Goal: Task Accomplishment & Management: Manage account settings

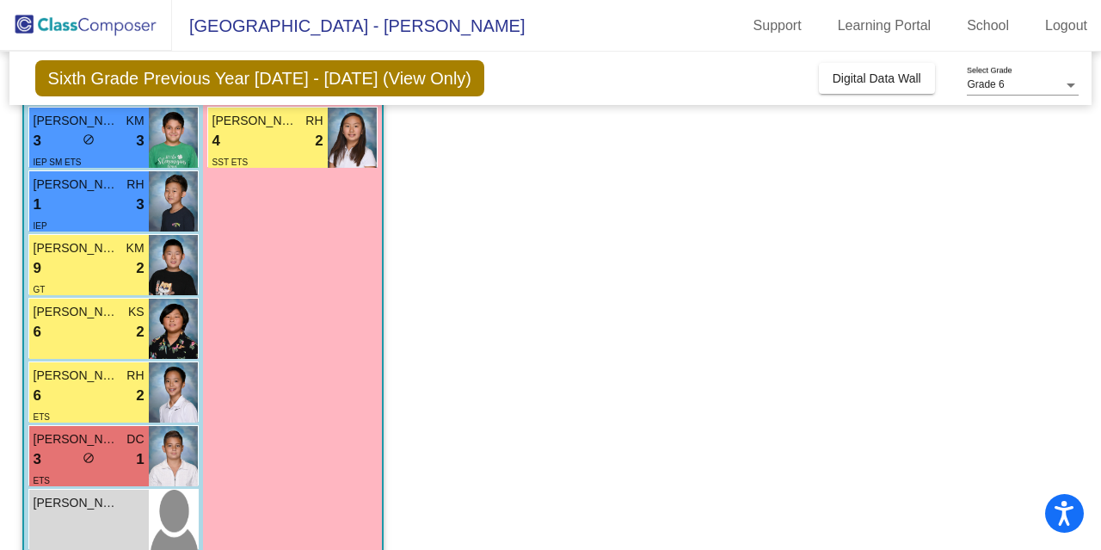
scroll to position [871, 0]
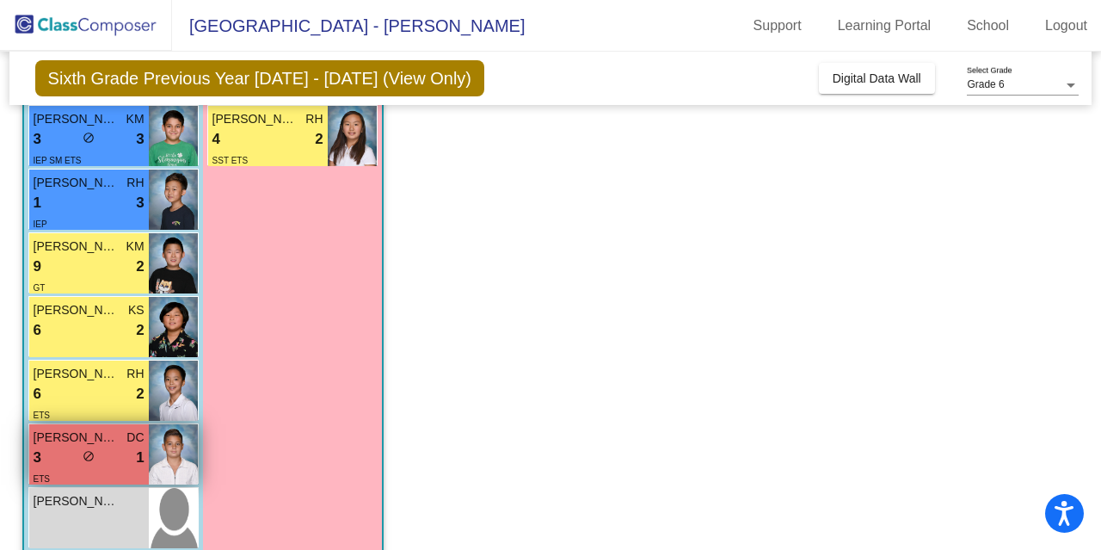
click at [87, 453] on span "do_not_disturb_alt" at bounding box center [89, 456] width 12 height 12
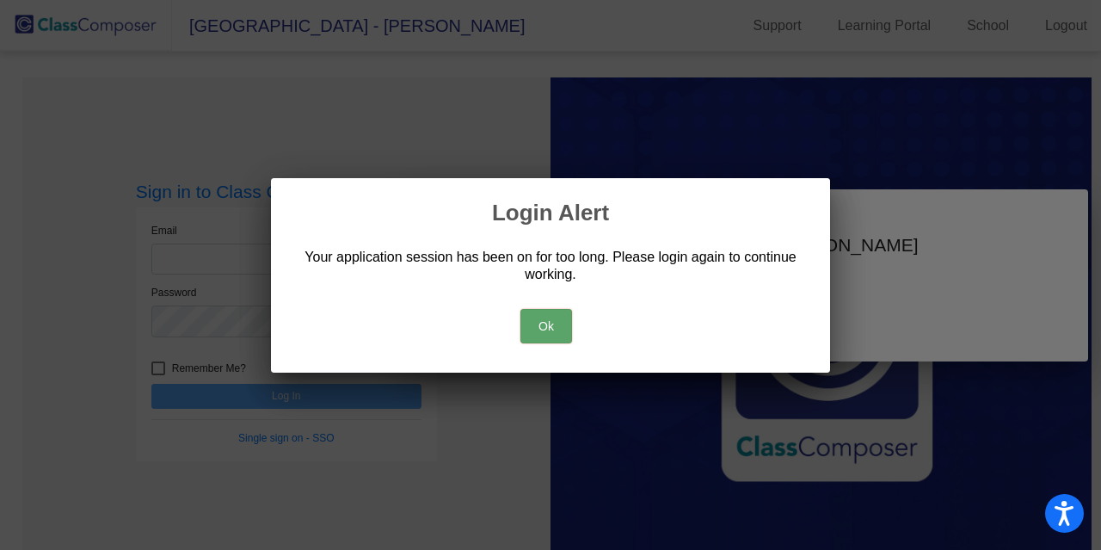
click at [565, 322] on button "Ok" at bounding box center [546, 326] width 52 height 34
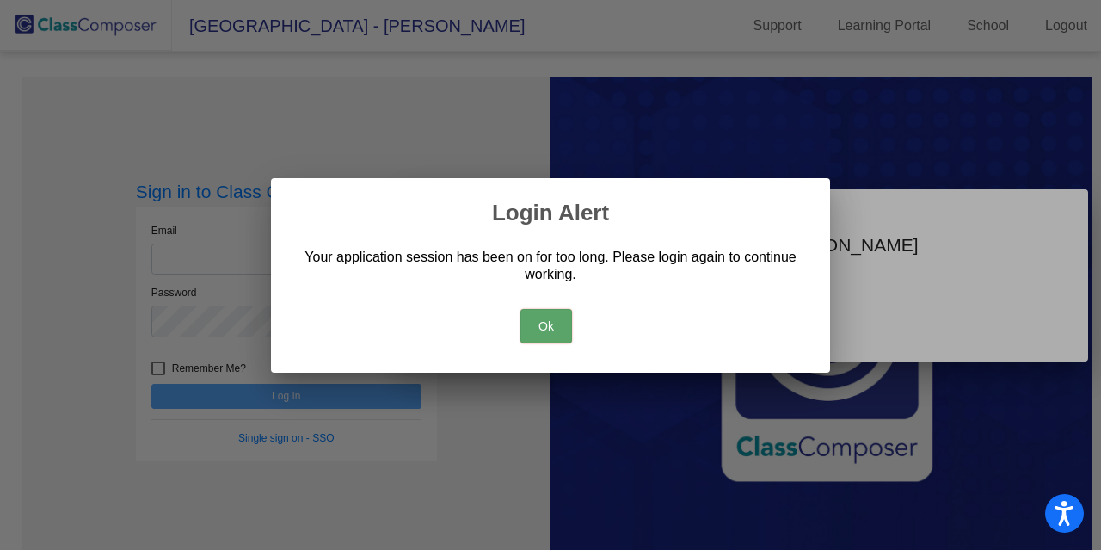
click at [544, 326] on button "Ok" at bounding box center [546, 326] width 52 height 34
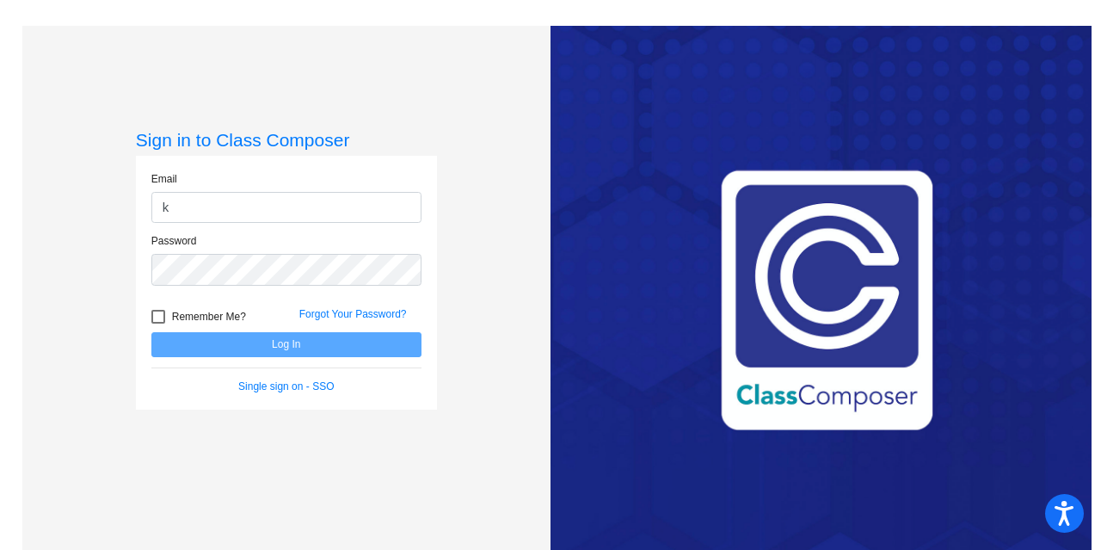
type input "kbudde@lcusd.net"
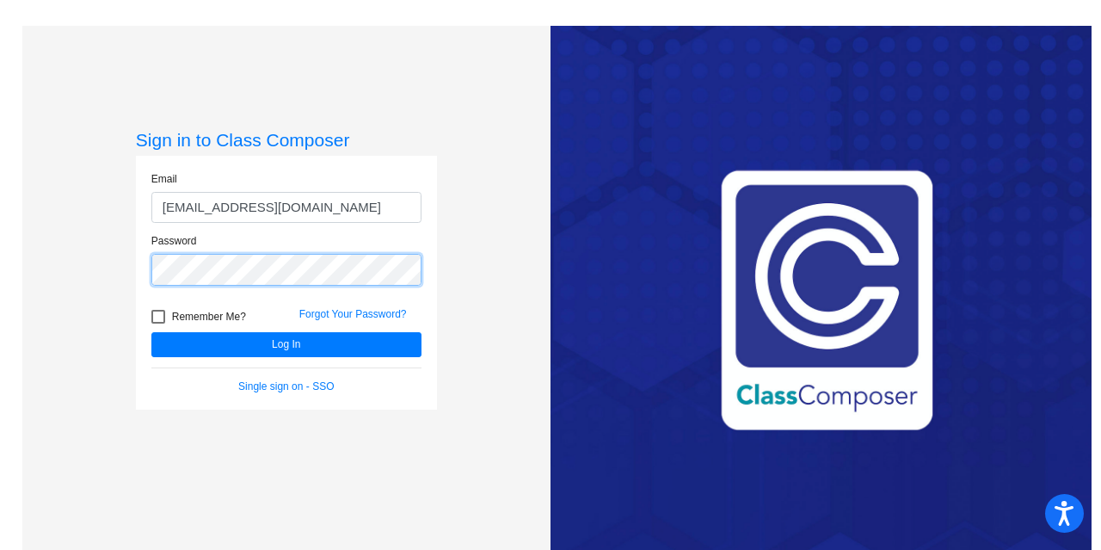
click at [151, 332] on button "Log In" at bounding box center [286, 344] width 270 height 25
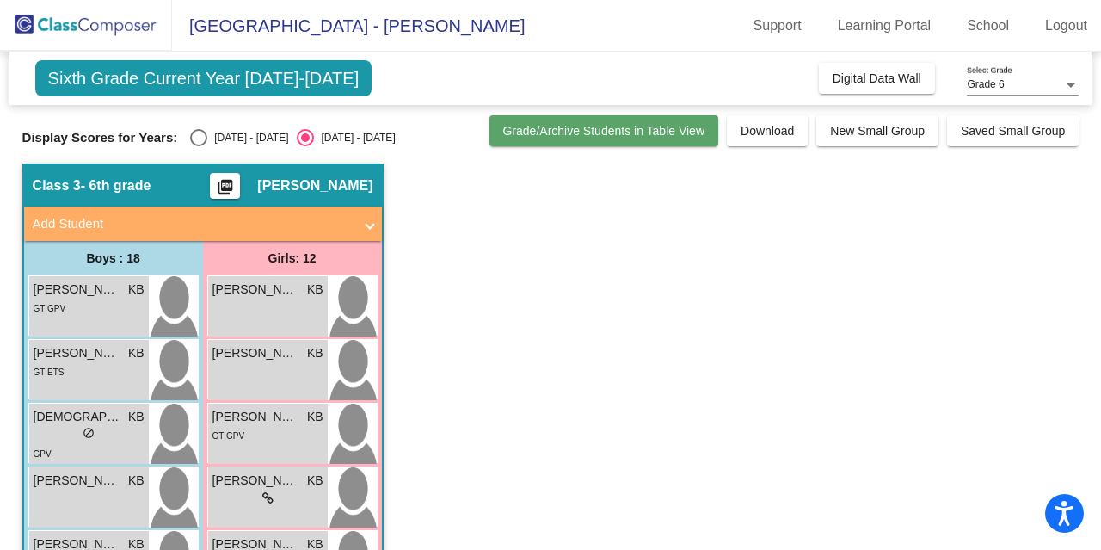
click at [602, 118] on button "Grade/Archive Students in Table View" at bounding box center [604, 130] width 230 height 31
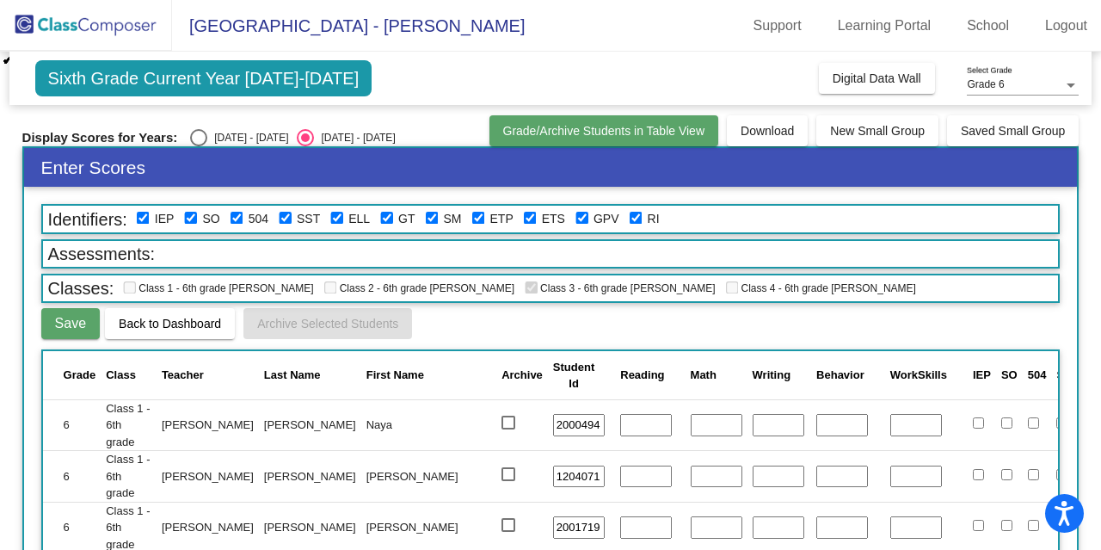
click at [619, 128] on span "Grade/Archive Students in Table View" at bounding box center [604, 131] width 202 height 14
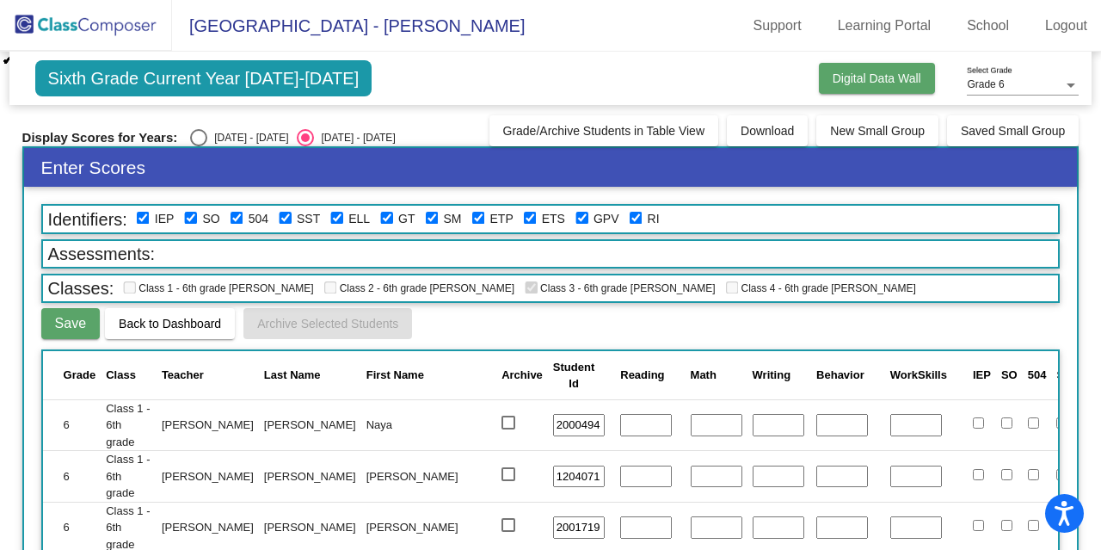
click at [841, 75] on span "Digital Data Wall" at bounding box center [877, 78] width 89 height 14
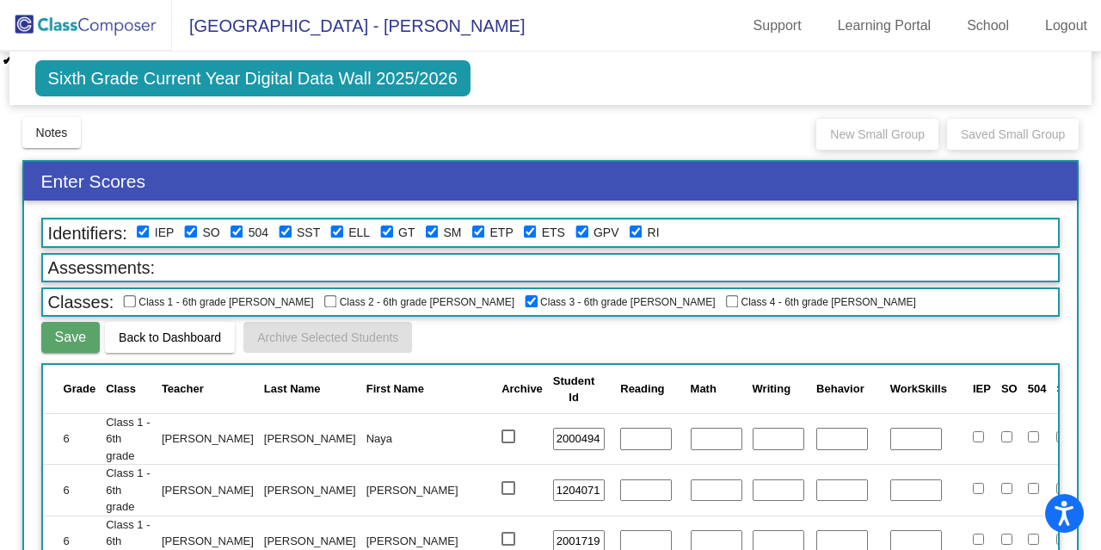
click at [170, 346] on button "Back to Dashboard" at bounding box center [170, 337] width 130 height 31
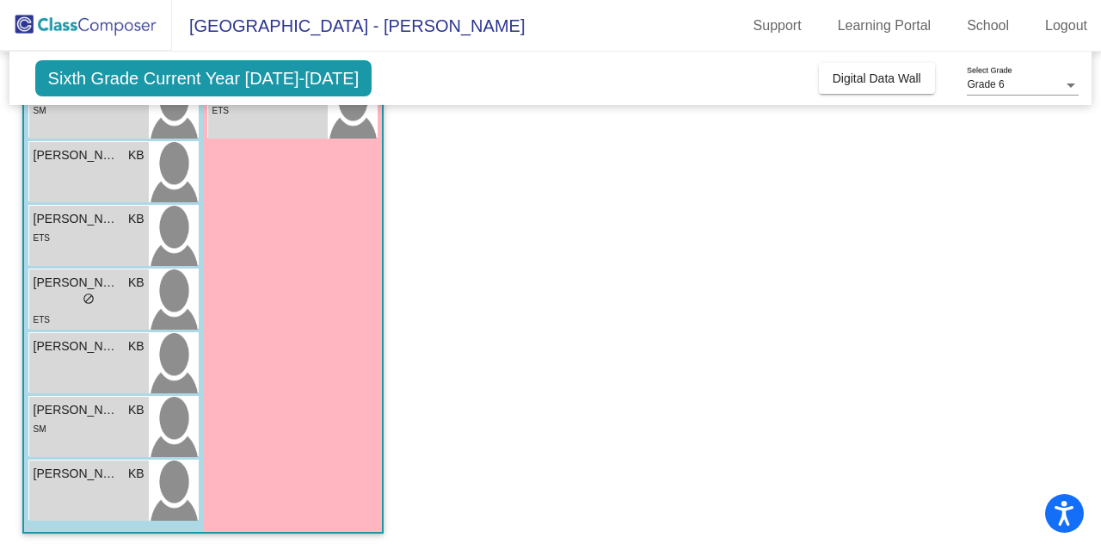
scroll to position [898, 0]
click at [71, 289] on span "[PERSON_NAME]" at bounding box center [77, 283] width 86 height 18
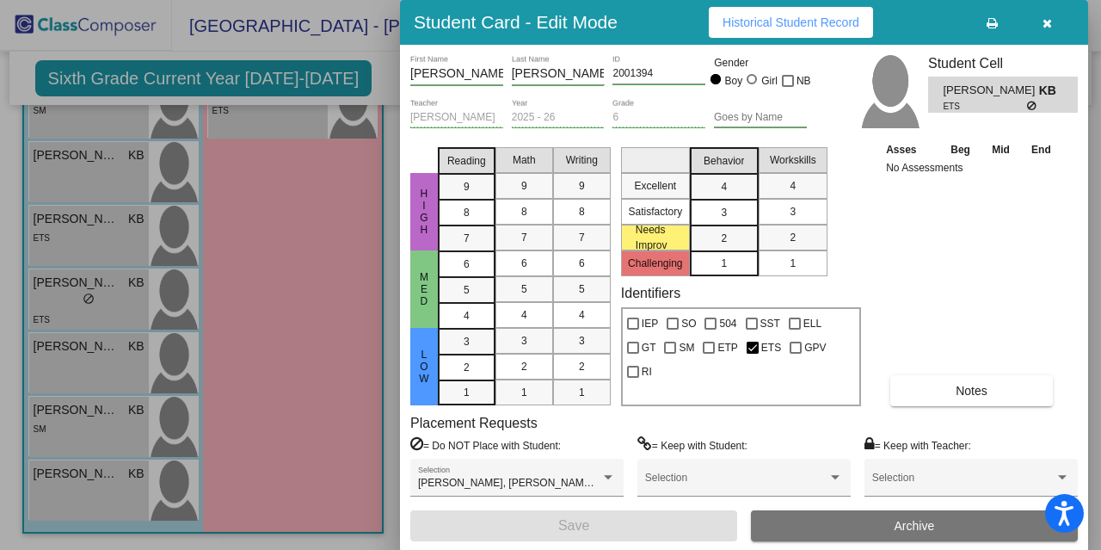
click at [936, 390] on button "Notes" at bounding box center [971, 390] width 163 height 31
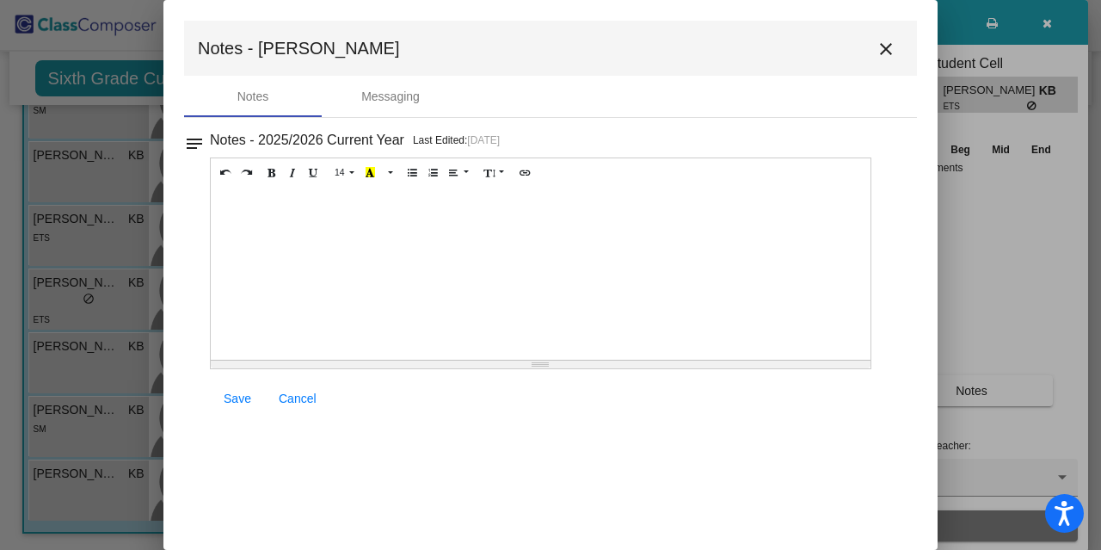
click at [881, 49] on mat-icon "close" at bounding box center [886, 49] width 21 height 21
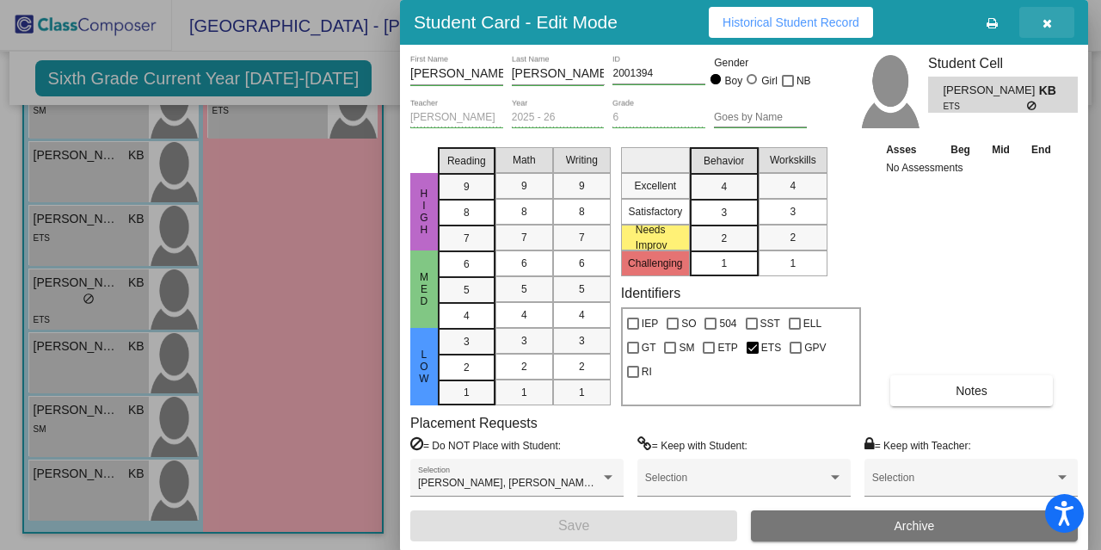
click at [1043, 20] on icon "button" at bounding box center [1047, 23] width 9 height 12
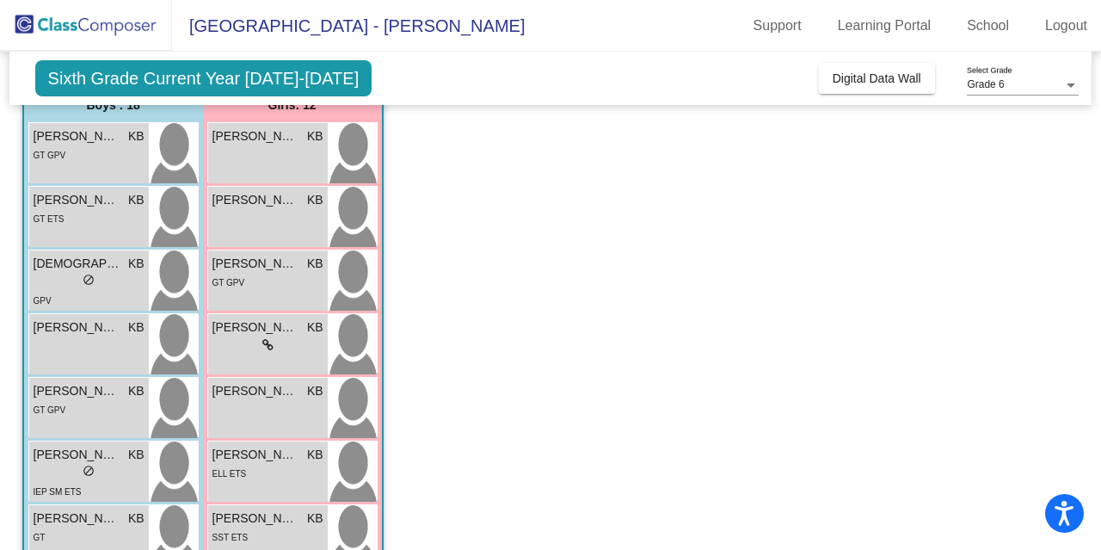
scroll to position [154, 0]
click at [82, 141] on span "[PERSON_NAME]" at bounding box center [77, 135] width 86 height 18
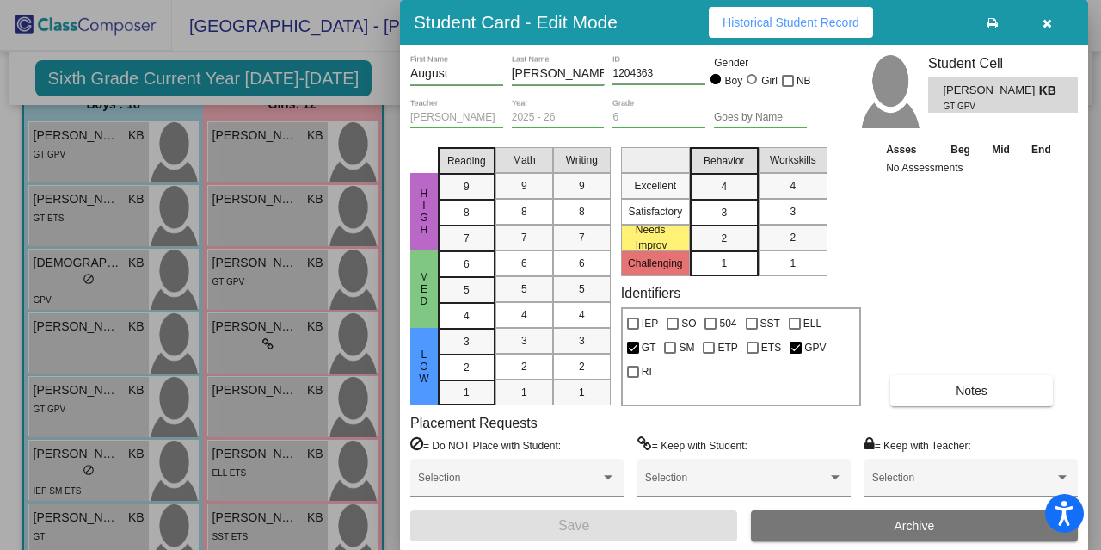
click at [1051, 22] on icon "button" at bounding box center [1047, 23] width 9 height 12
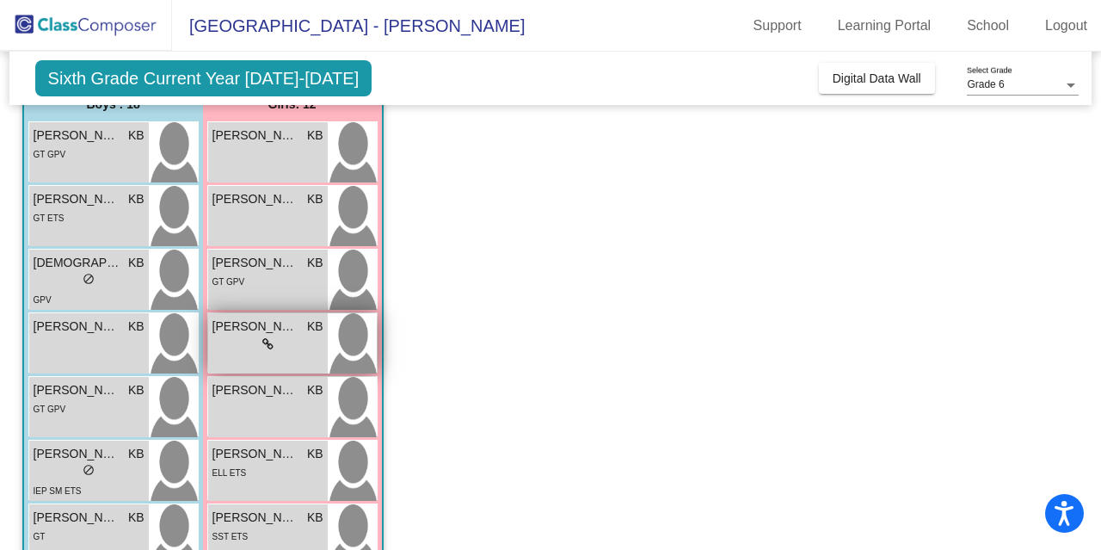
click at [237, 333] on span "[PERSON_NAME]" at bounding box center [255, 326] width 86 height 18
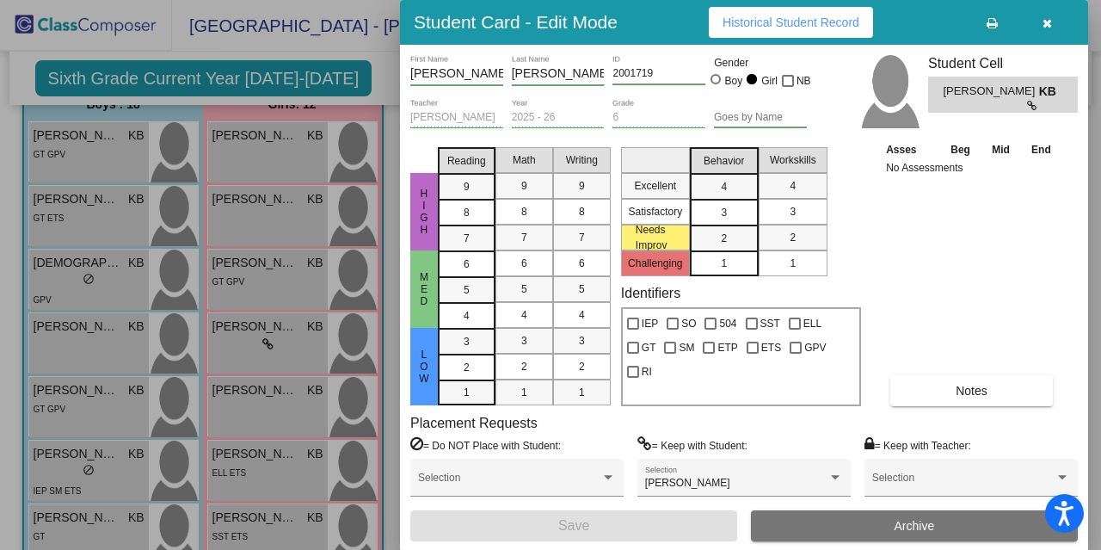
click at [1030, 103] on icon at bounding box center [1033, 106] width 12 height 10
click at [837, 477] on div at bounding box center [835, 477] width 9 height 4
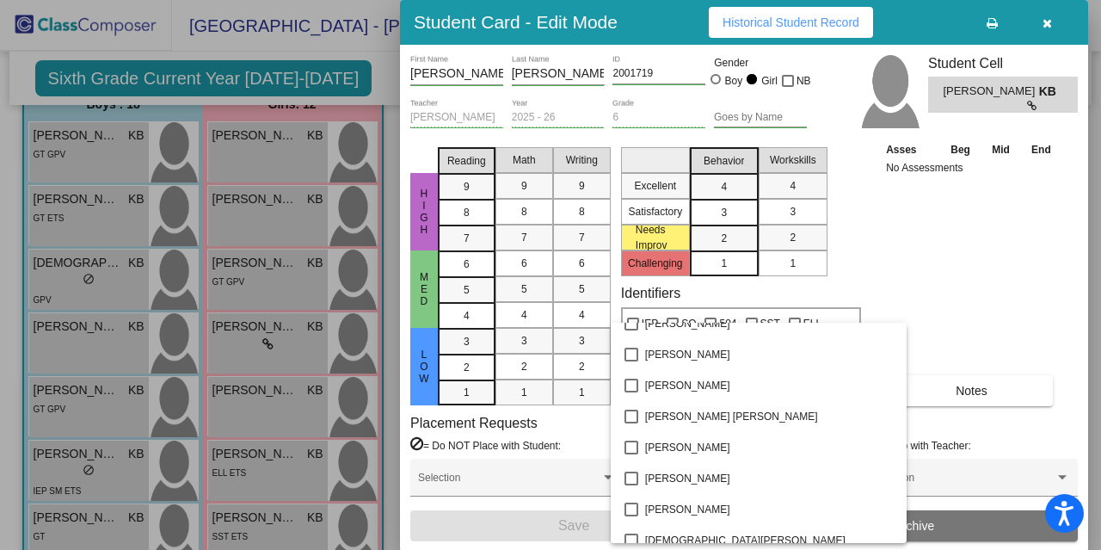
scroll to position [0, 0]
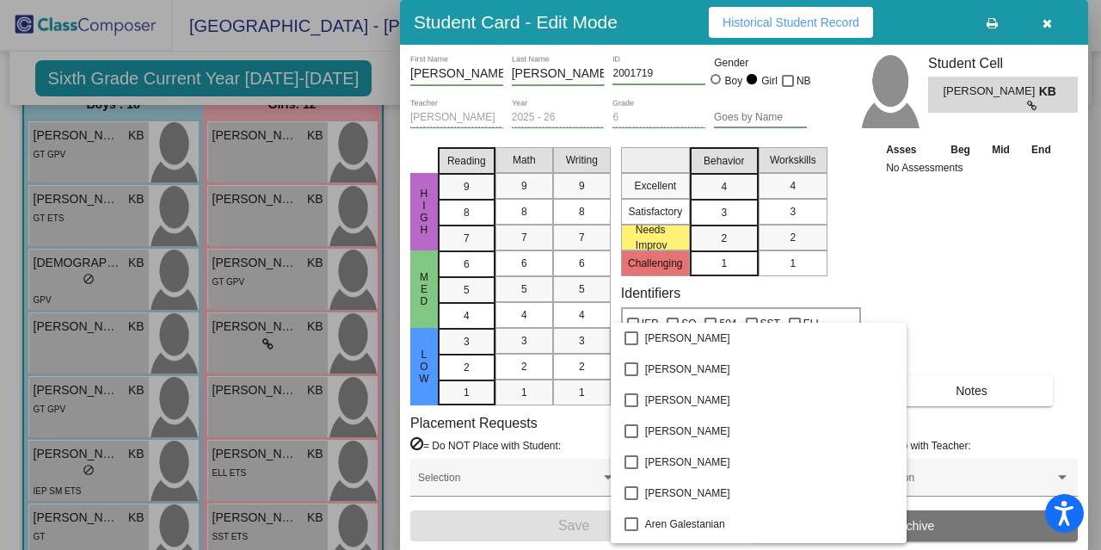
click at [1065, 208] on div at bounding box center [550, 275] width 1101 height 550
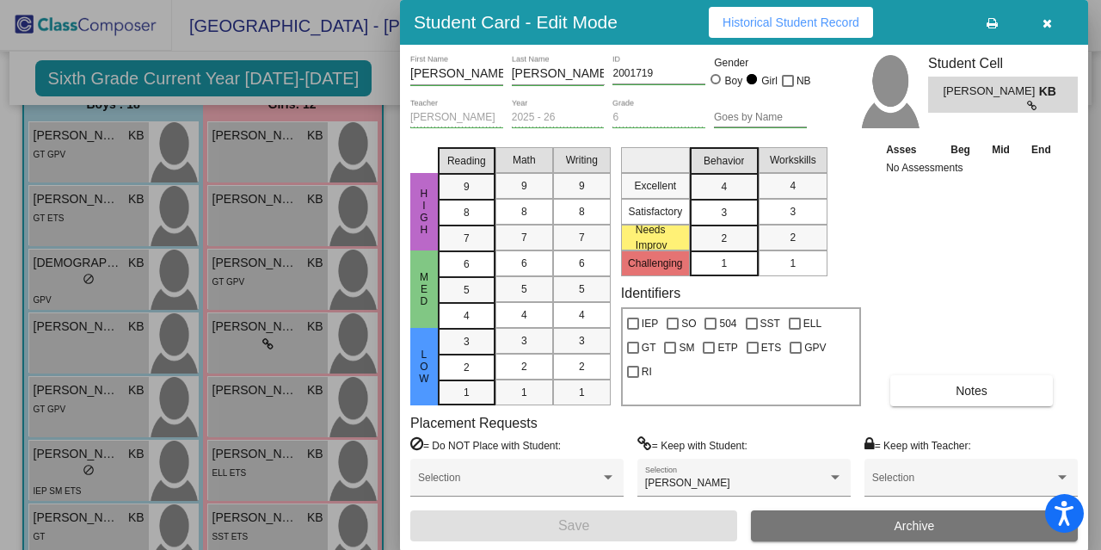
click at [1048, 25] on icon "button" at bounding box center [1047, 23] width 9 height 12
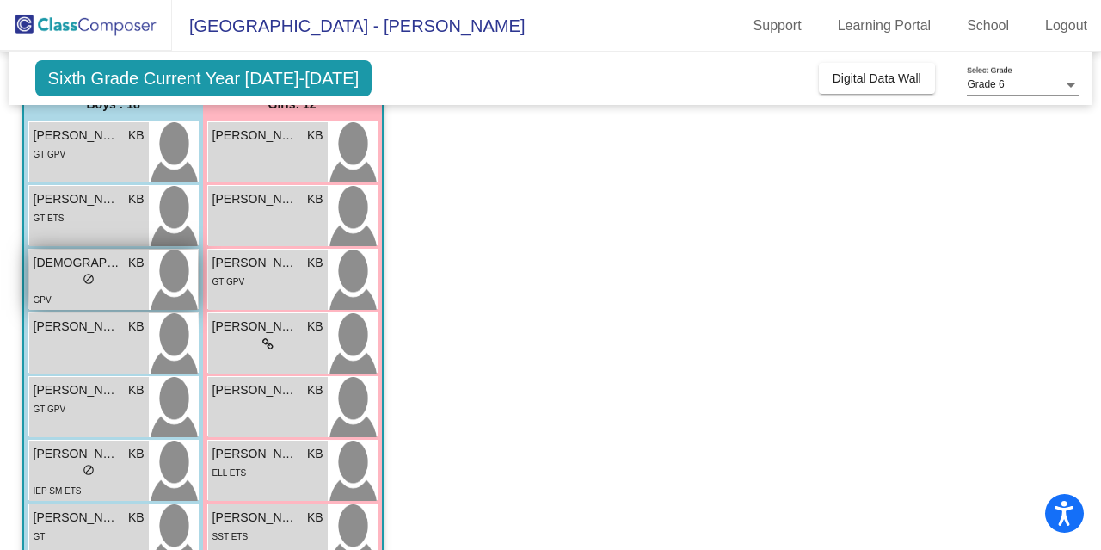
click at [81, 268] on span "[DEMOGRAPHIC_DATA][PERSON_NAME]" at bounding box center [77, 263] width 86 height 18
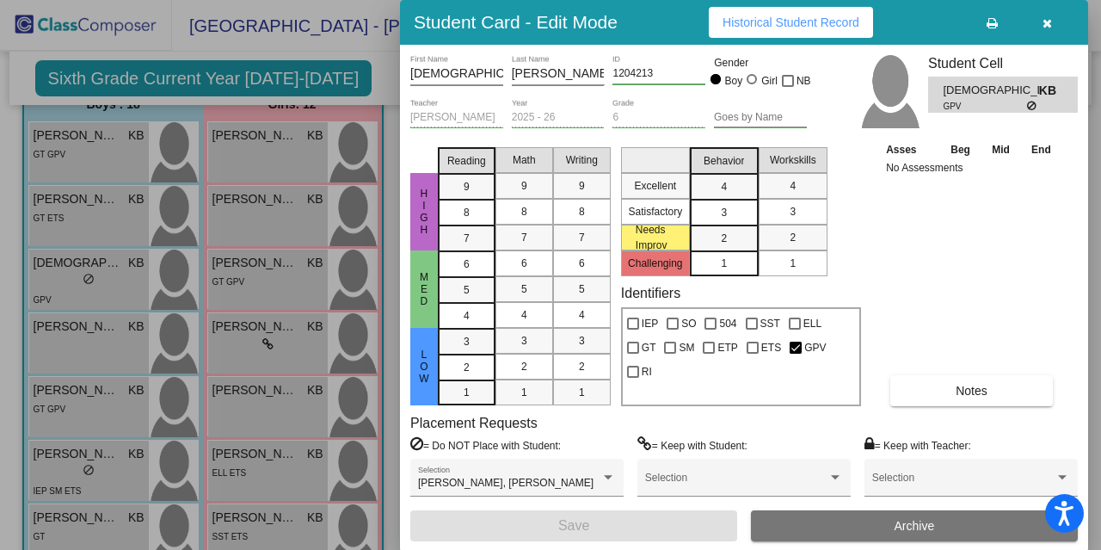
click at [1038, 20] on button "button" at bounding box center [1046, 22] width 55 height 31
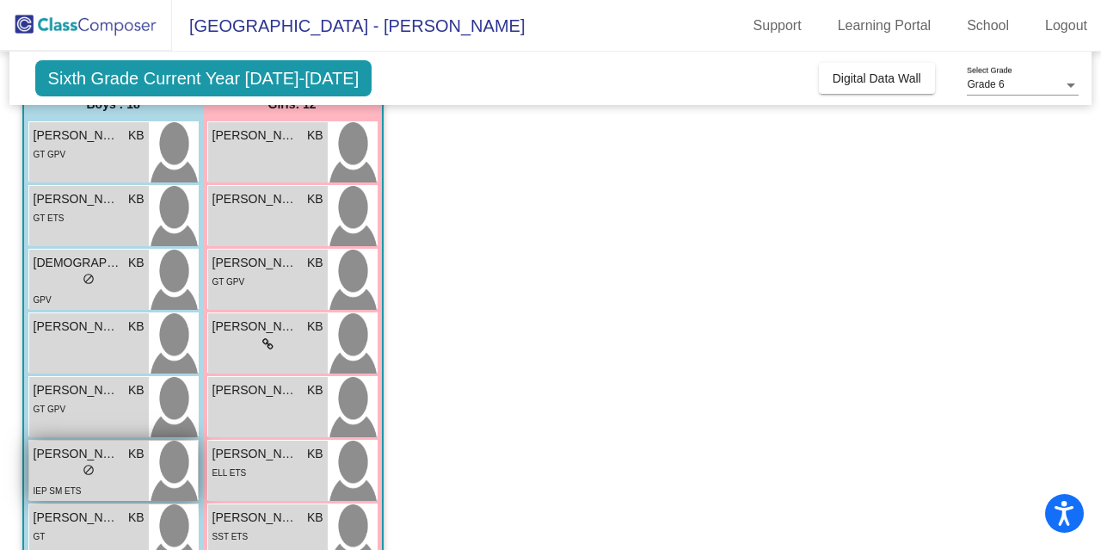
click at [57, 464] on div "lock do_not_disturb_alt" at bounding box center [89, 472] width 111 height 18
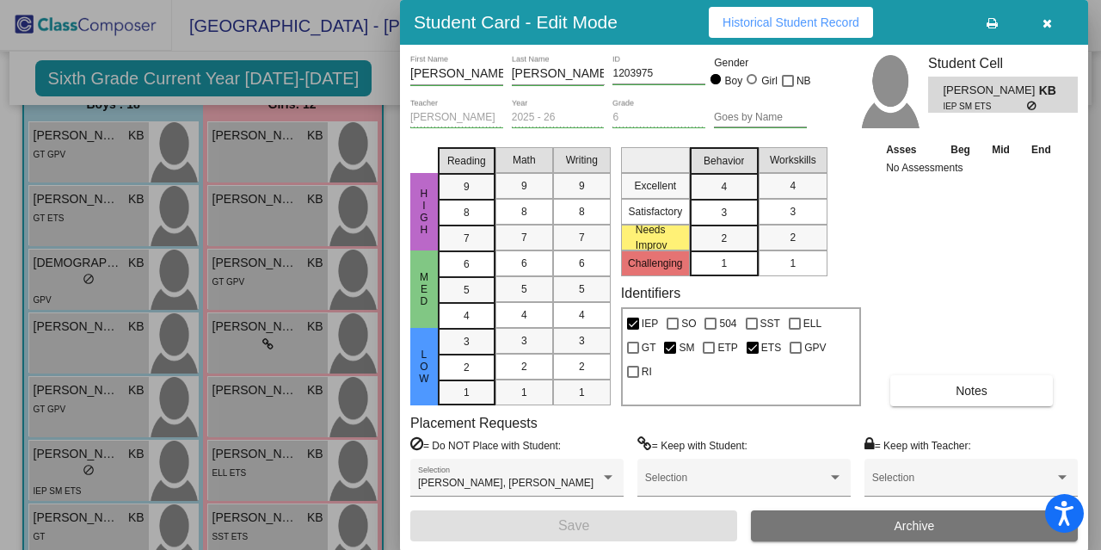
click at [1048, 18] on icon "button" at bounding box center [1047, 23] width 9 height 12
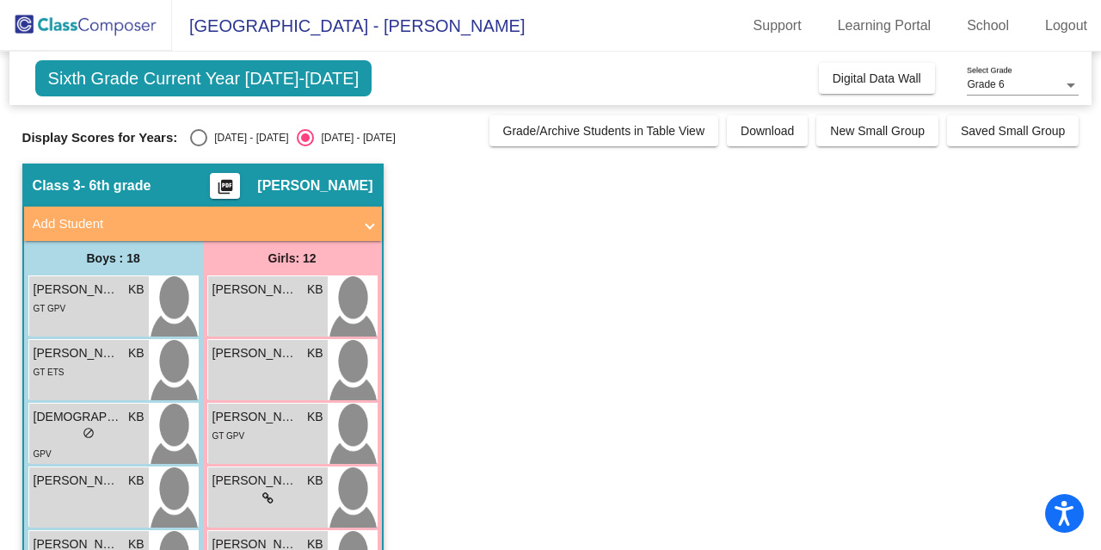
click at [202, 129] on div "Select an option" at bounding box center [198, 137] width 17 height 17
click at [199, 146] on input "[DATE] - [DATE]" at bounding box center [198, 146] width 1 height 1
radio input "true"
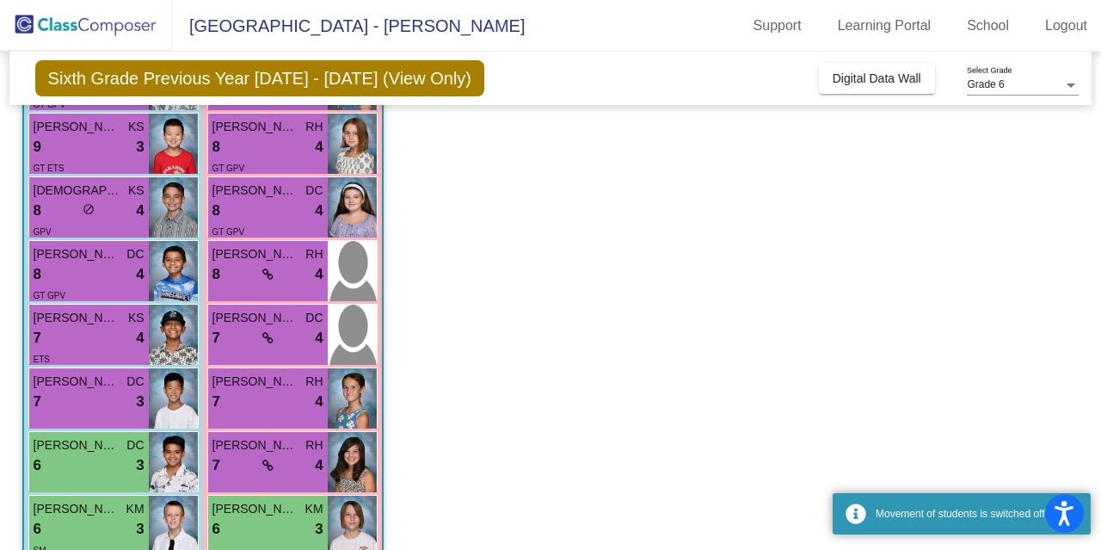
scroll to position [237, 0]
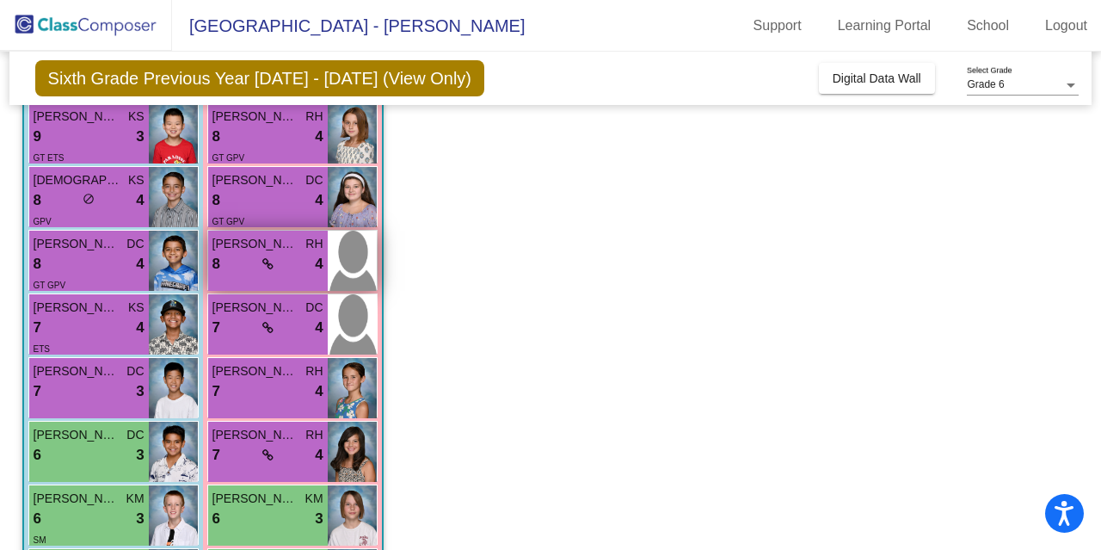
click at [262, 271] on div "lock do_not_disturb_alt" at bounding box center [267, 264] width 11 height 18
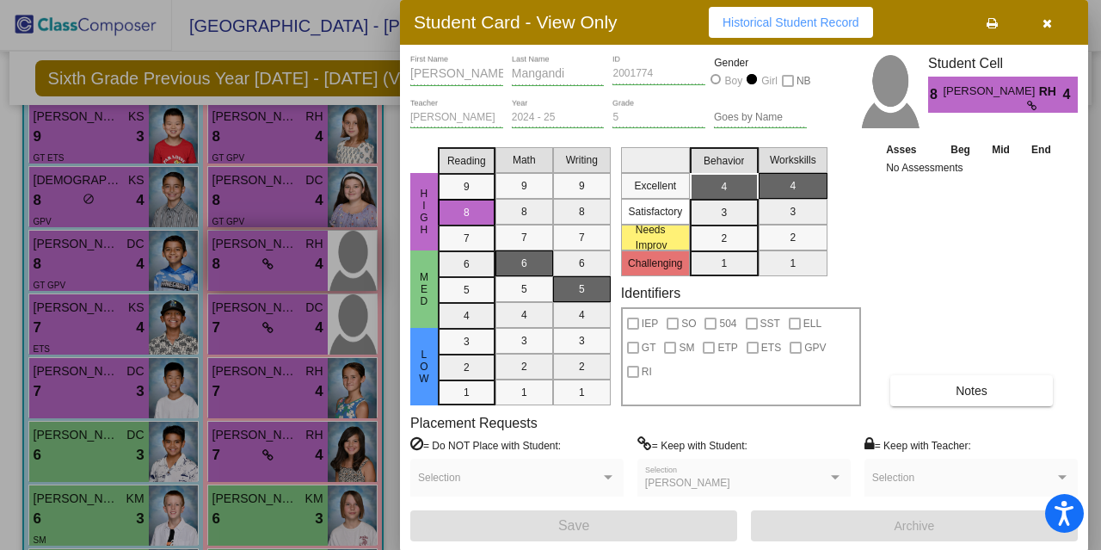
click at [261, 271] on div at bounding box center [550, 275] width 1101 height 550
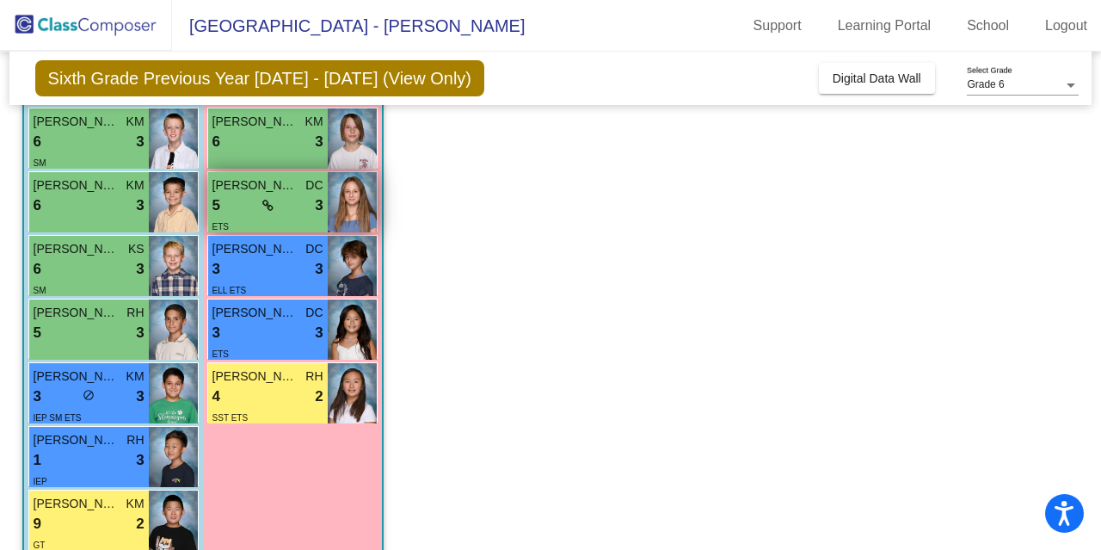
scroll to position [614, 0]
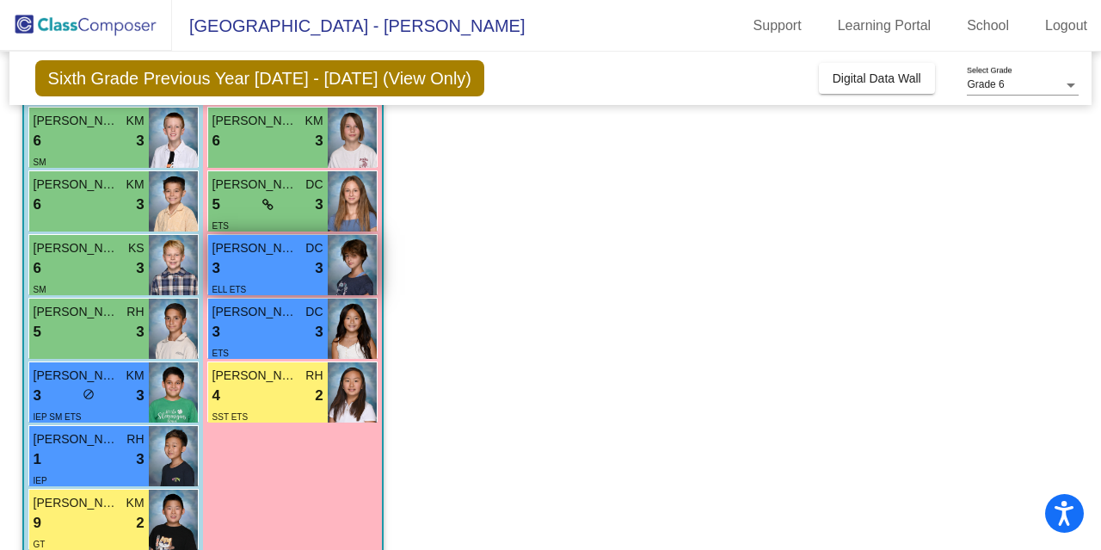
click at [253, 262] on div "3 lock do_not_disturb_alt 3" at bounding box center [267, 268] width 111 height 22
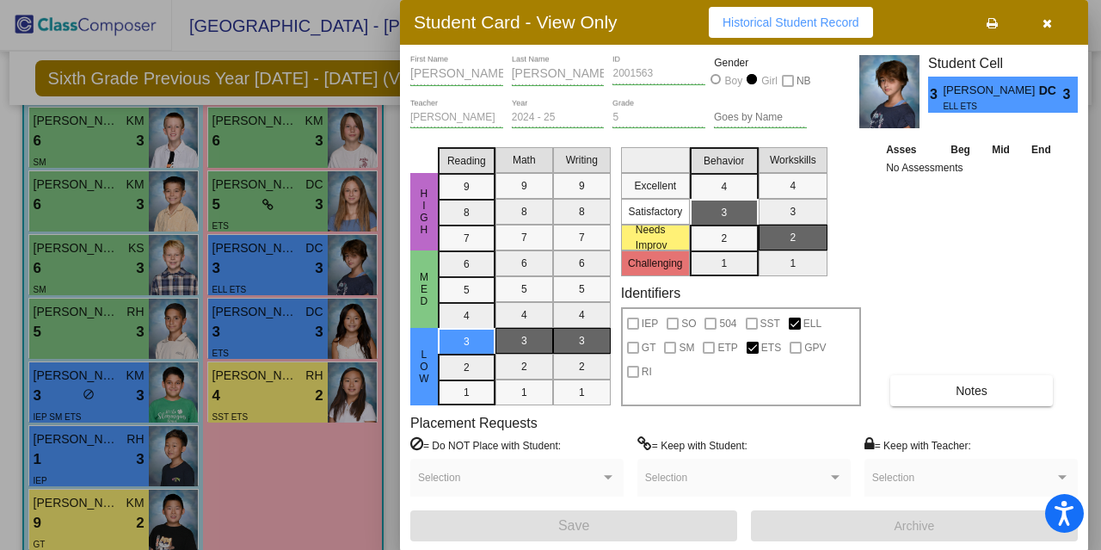
click at [237, 341] on div at bounding box center [550, 275] width 1101 height 550
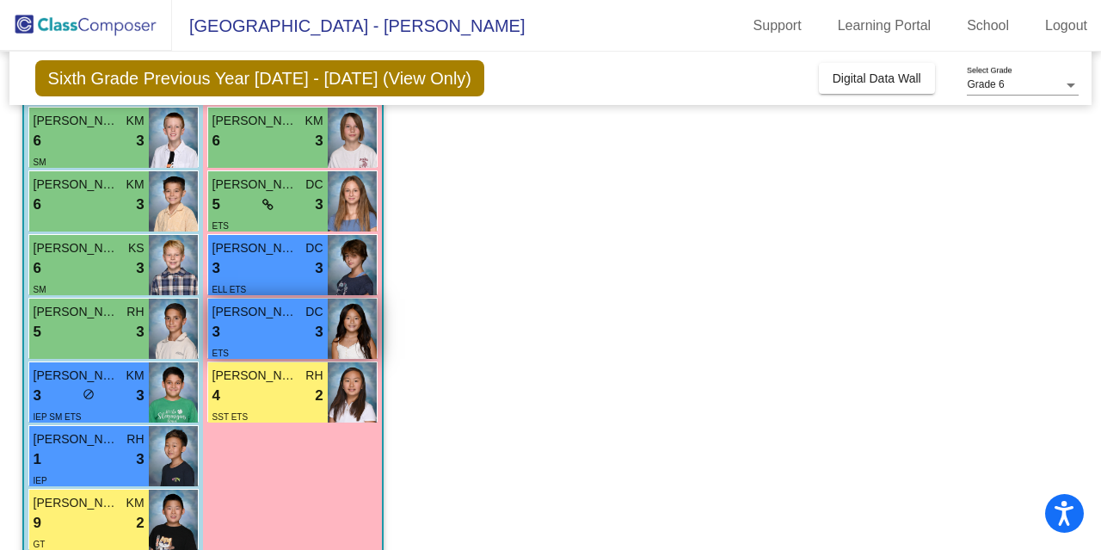
click at [255, 327] on div "3 lock do_not_disturb_alt 3" at bounding box center [267, 332] width 111 height 22
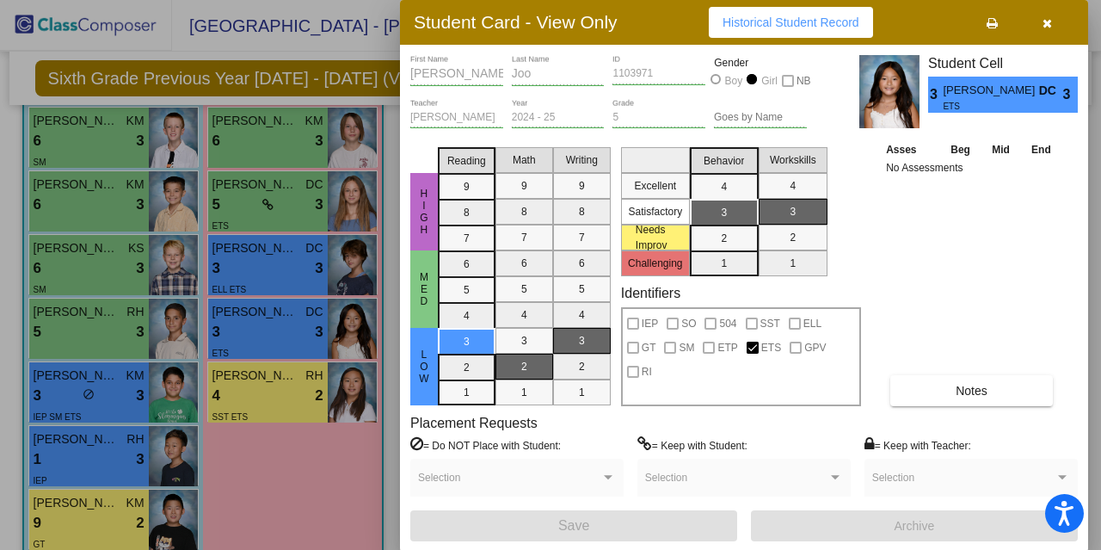
click at [257, 372] on div at bounding box center [550, 275] width 1101 height 550
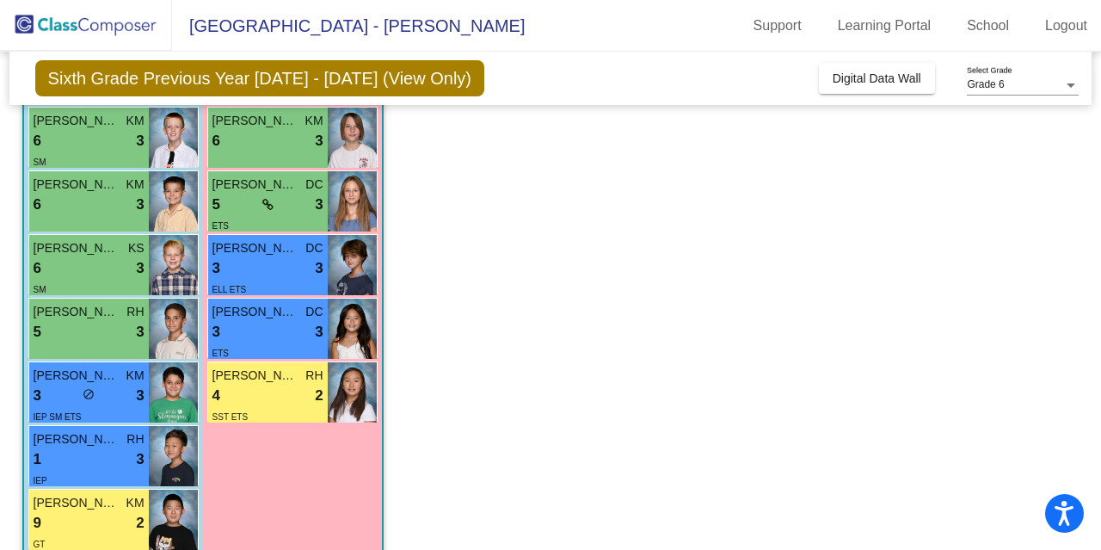
click at [257, 372] on span "[PERSON_NAME]" at bounding box center [255, 375] width 86 height 18
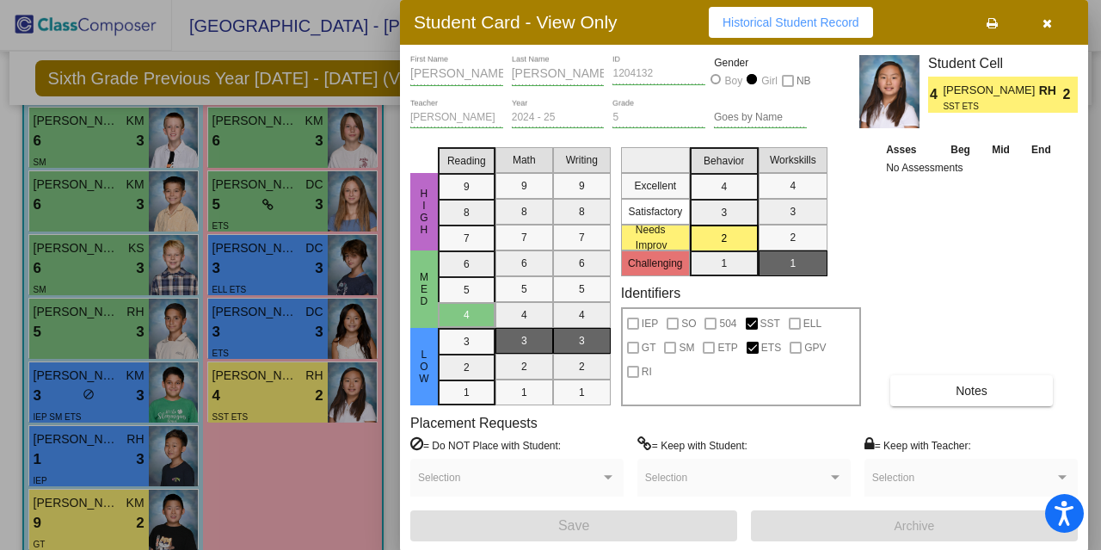
click at [1048, 19] on icon "button" at bounding box center [1047, 23] width 9 height 12
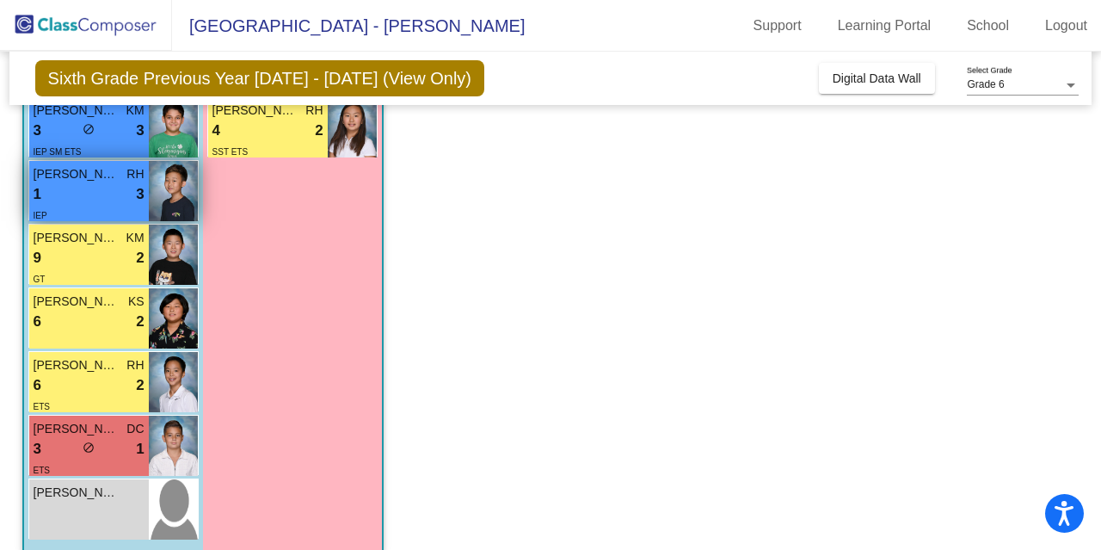
scroll to position [898, 0]
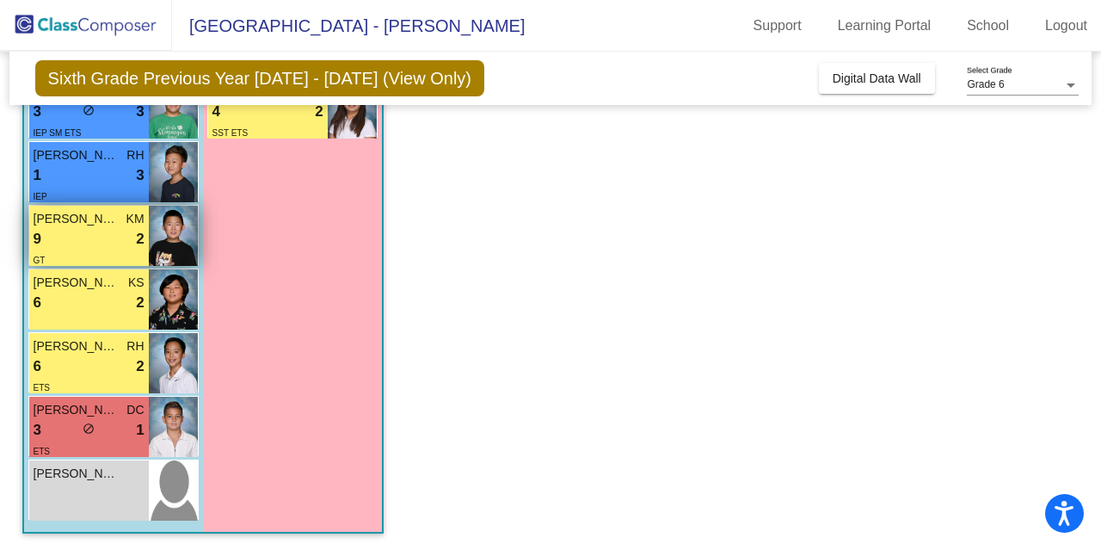
click at [58, 232] on div "9 lock do_not_disturb_alt 2" at bounding box center [89, 239] width 111 height 22
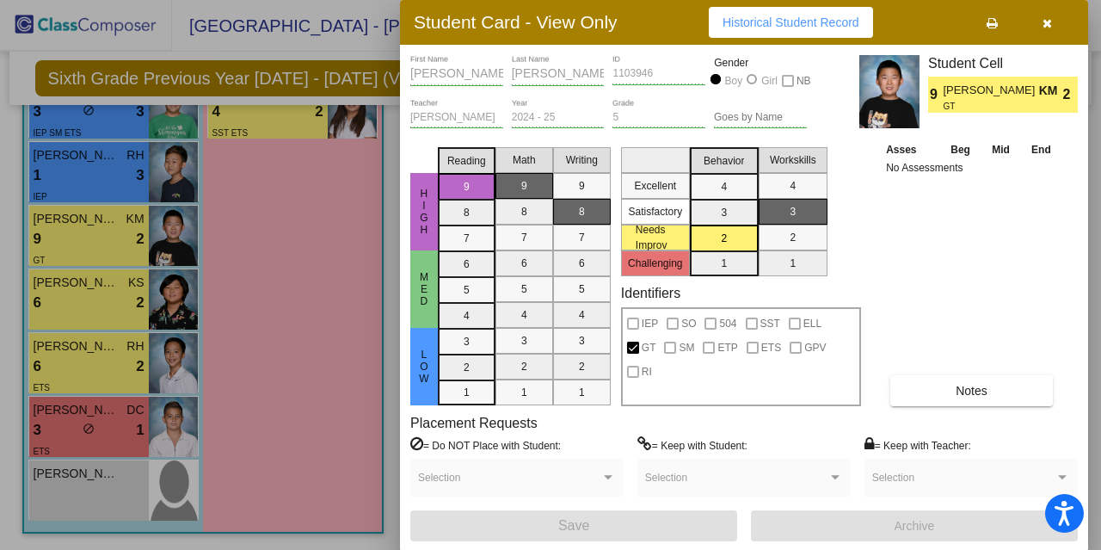
click at [1046, 22] on icon "button" at bounding box center [1047, 23] width 9 height 12
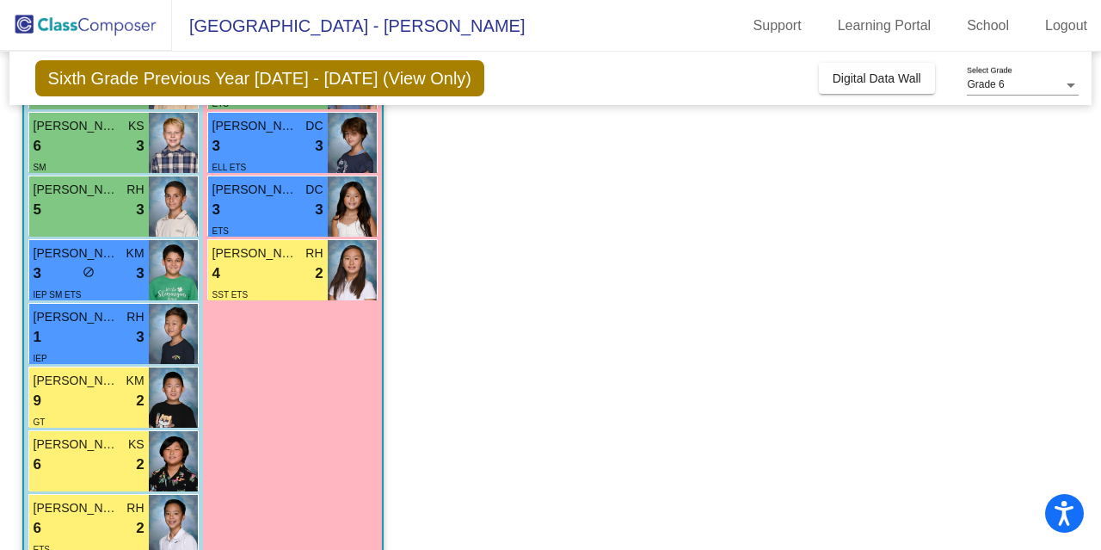
scroll to position [748, 0]
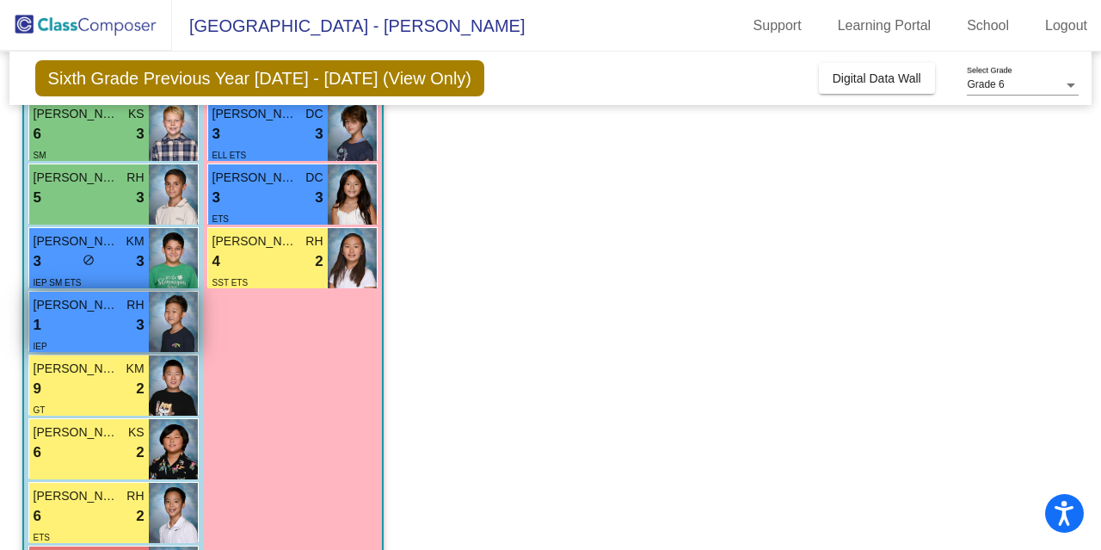
click at [88, 319] on div "1 lock do_not_disturb_alt 3" at bounding box center [89, 325] width 111 height 22
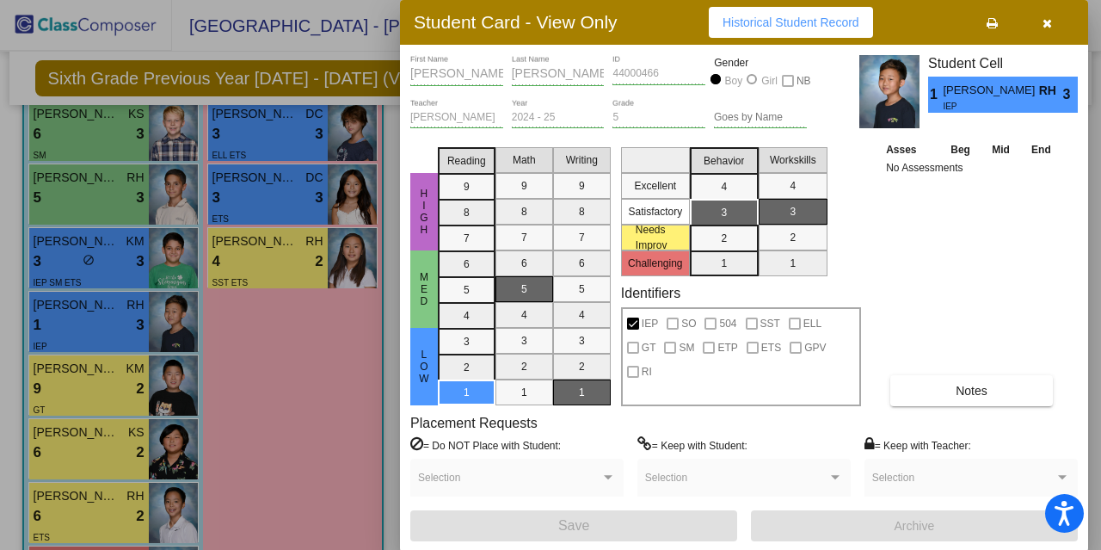
click at [168, 341] on div at bounding box center [550, 275] width 1101 height 550
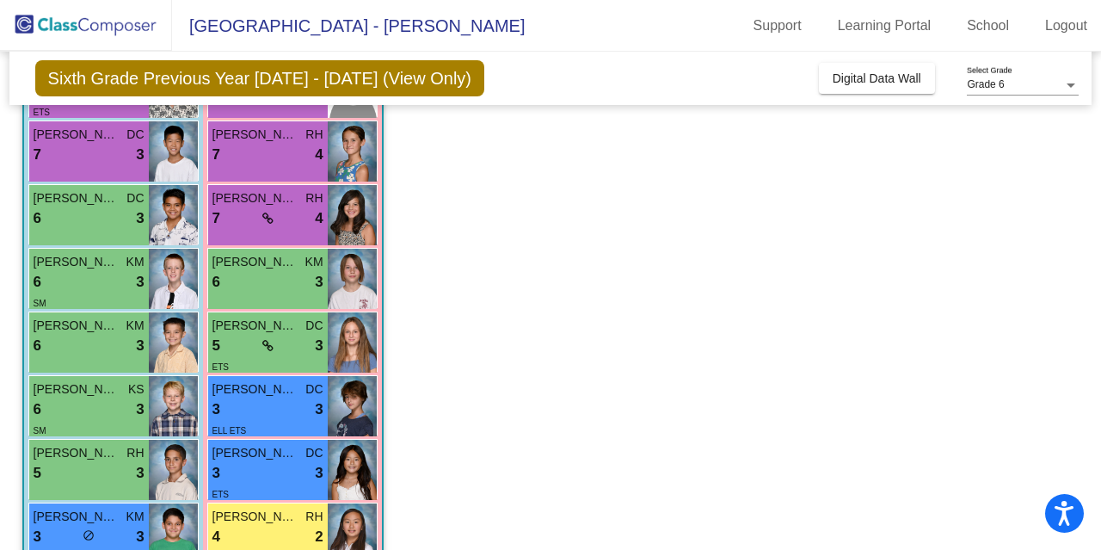
scroll to position [461, 0]
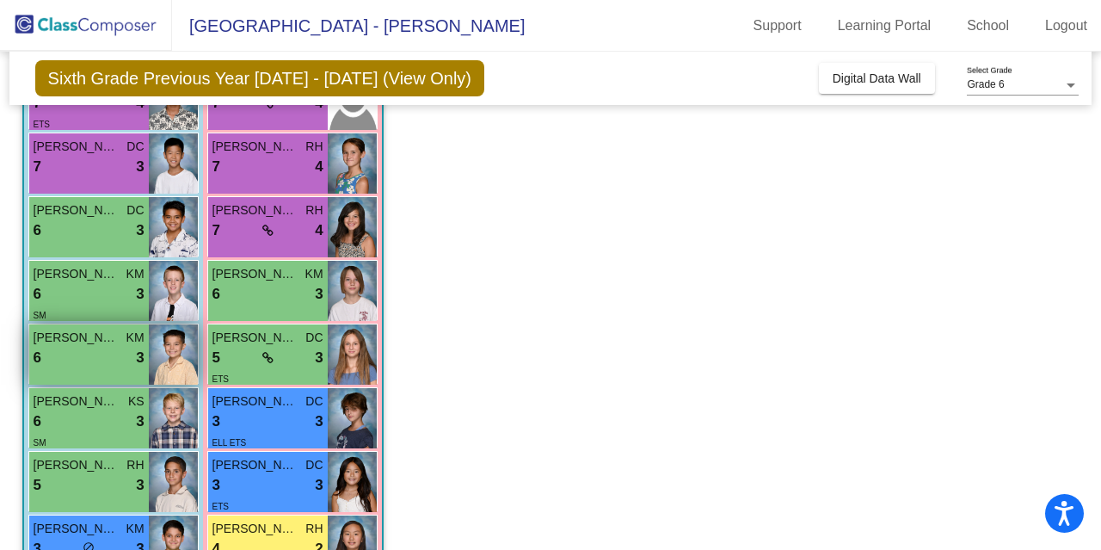
click at [108, 347] on div "6 lock do_not_disturb_alt 3" at bounding box center [89, 358] width 111 height 22
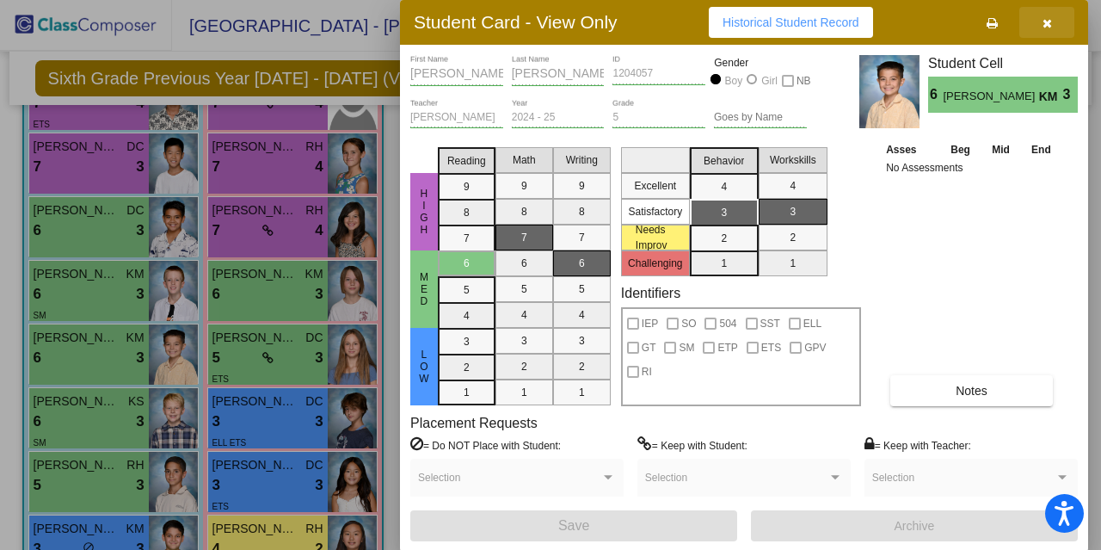
click at [1049, 23] on icon "button" at bounding box center [1047, 23] width 9 height 12
